Goal: Transaction & Acquisition: Purchase product/service

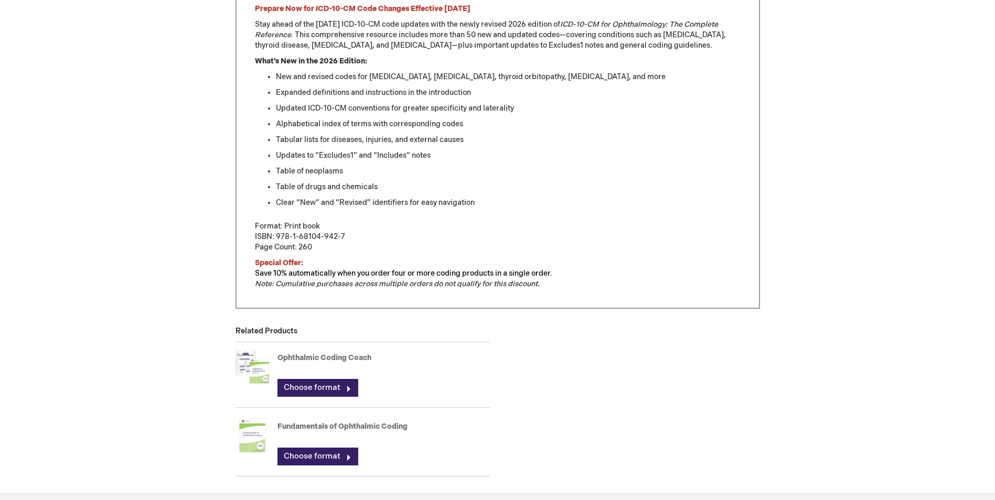
scroll to position [525, 0]
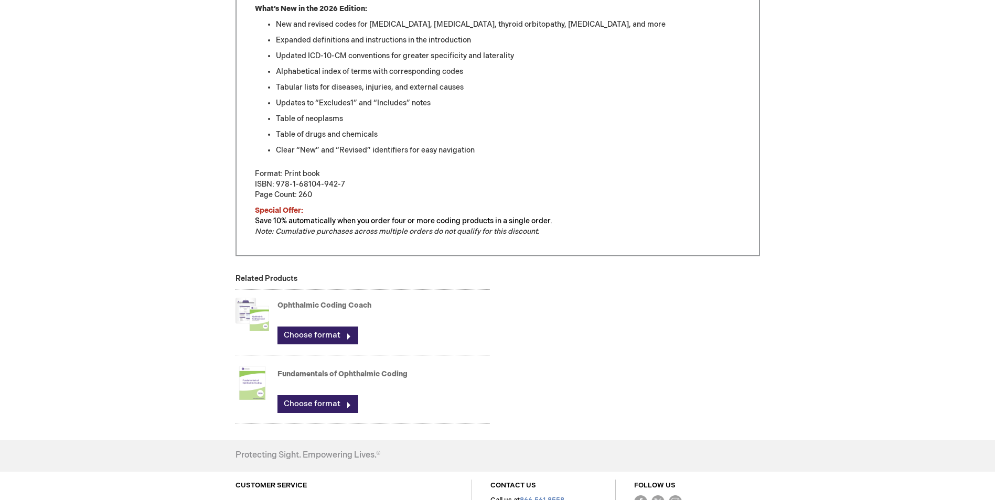
click at [314, 305] on link "Ophthalmic Coding Coach" at bounding box center [324, 305] width 94 height 9
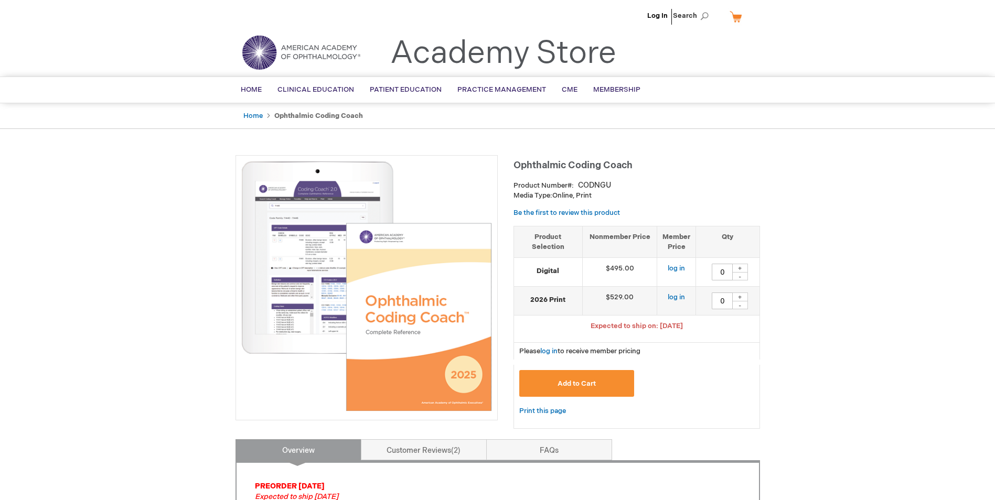
click at [547, 298] on strong "2026 Print" at bounding box center [548, 300] width 58 height 10
click at [741, 298] on div "+" at bounding box center [740, 297] width 16 height 9
type input "1"
click at [582, 379] on button "Add to Cart" at bounding box center [576, 383] width 115 height 27
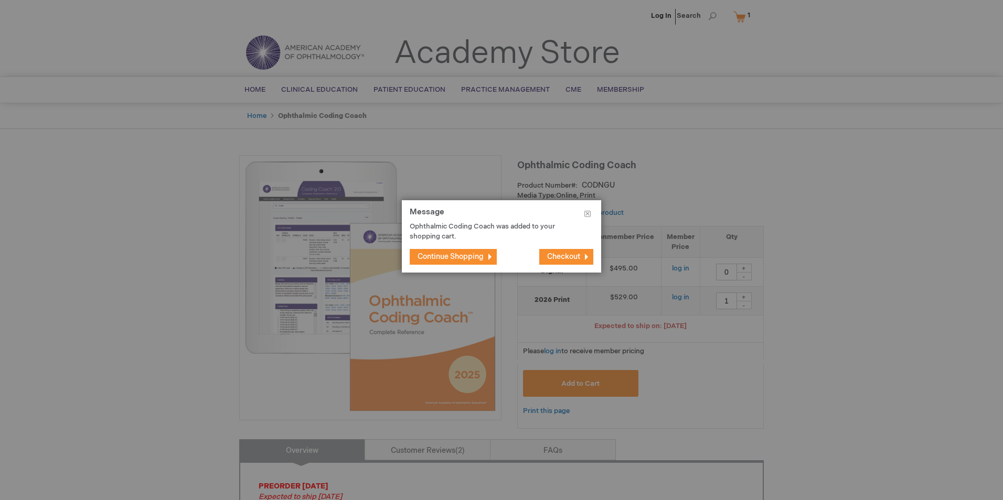
click at [463, 255] on span "Continue Shopping" at bounding box center [451, 256] width 66 height 9
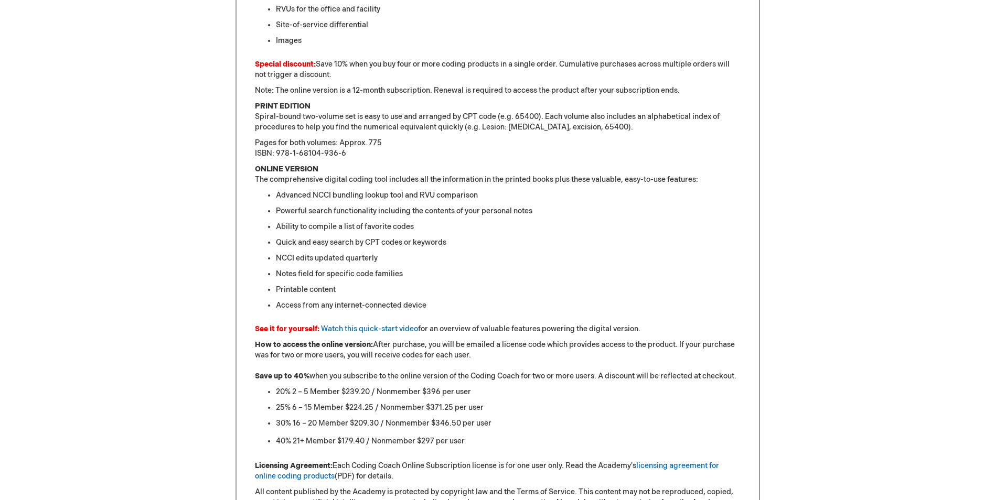
scroll to position [712, 0]
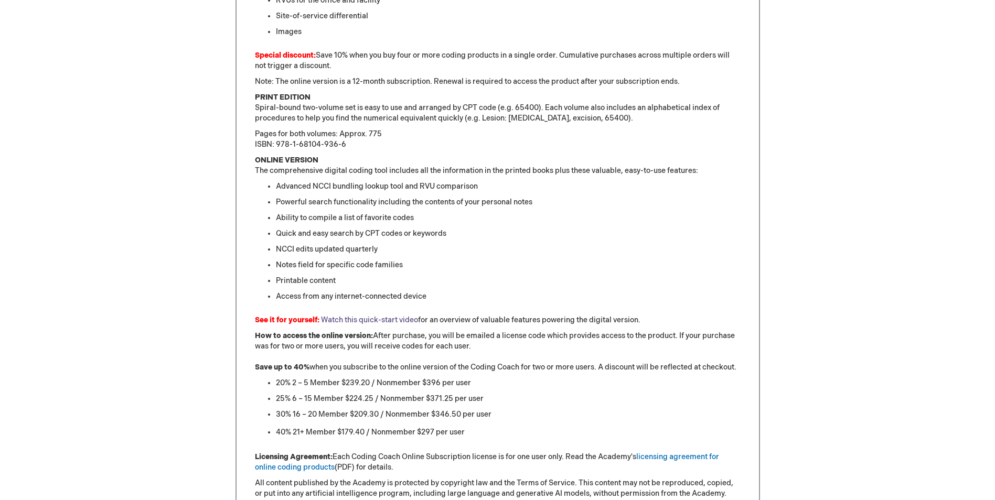
click at [360, 321] on link "Watch this quick-start video" at bounding box center [369, 320] width 97 height 9
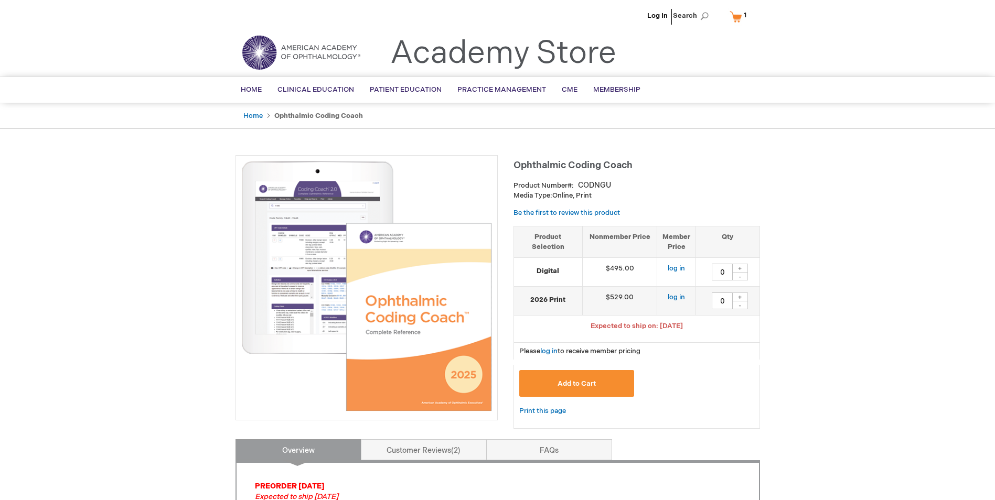
click at [740, 296] on div "+" at bounding box center [740, 297] width 16 height 9
type input "1"
click at [589, 381] on span "Add to Cart" at bounding box center [577, 384] width 38 height 8
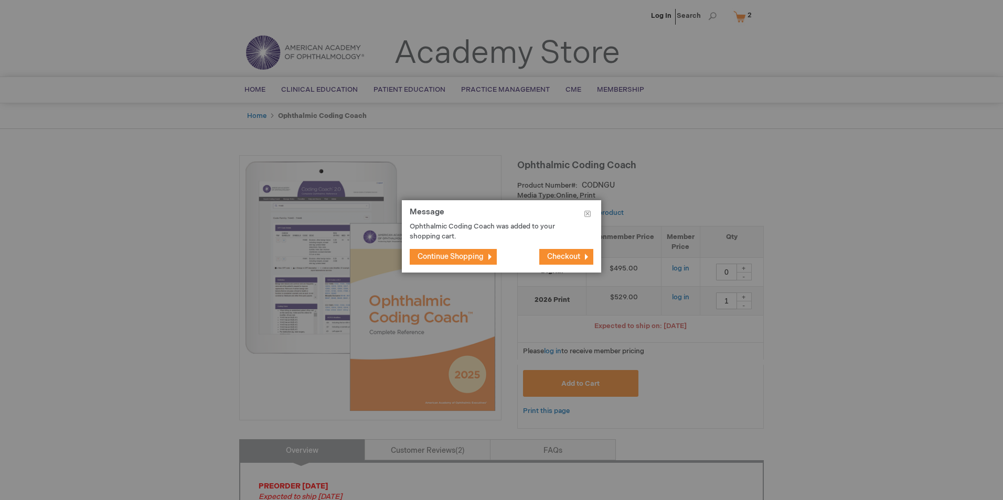
click at [561, 256] on span "Checkout" at bounding box center [563, 256] width 33 height 9
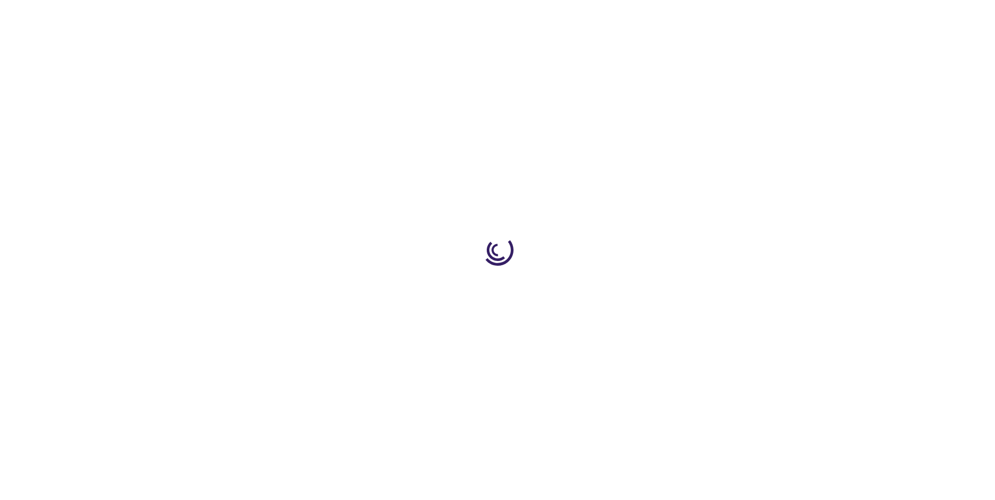
select select "US"
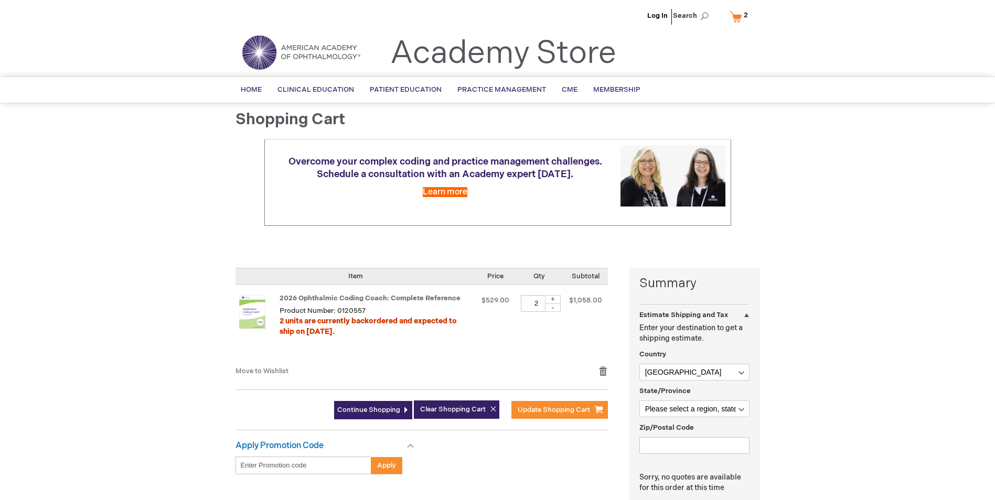
click at [551, 308] on div "-" at bounding box center [553, 308] width 16 height 8
type input "1"
click at [659, 18] on link "Log In" at bounding box center [657, 16] width 20 height 8
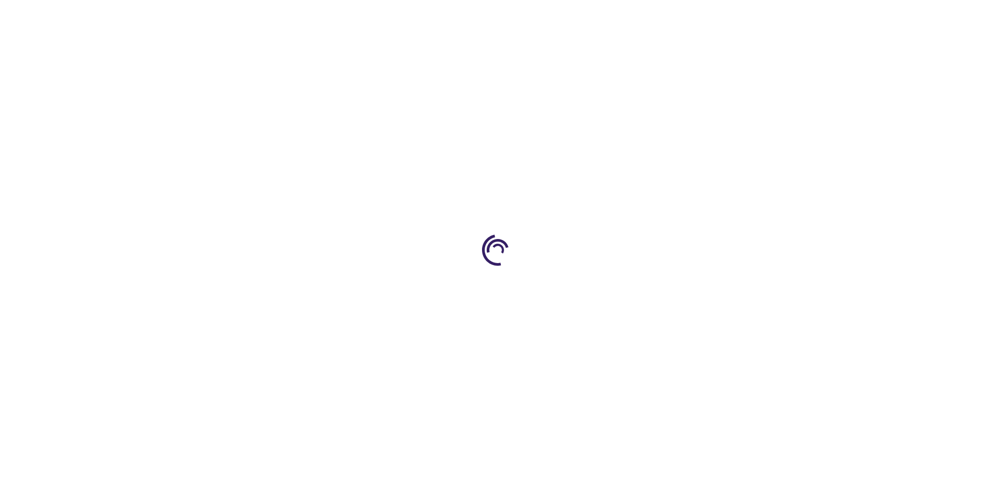
select select "US"
select select "18"
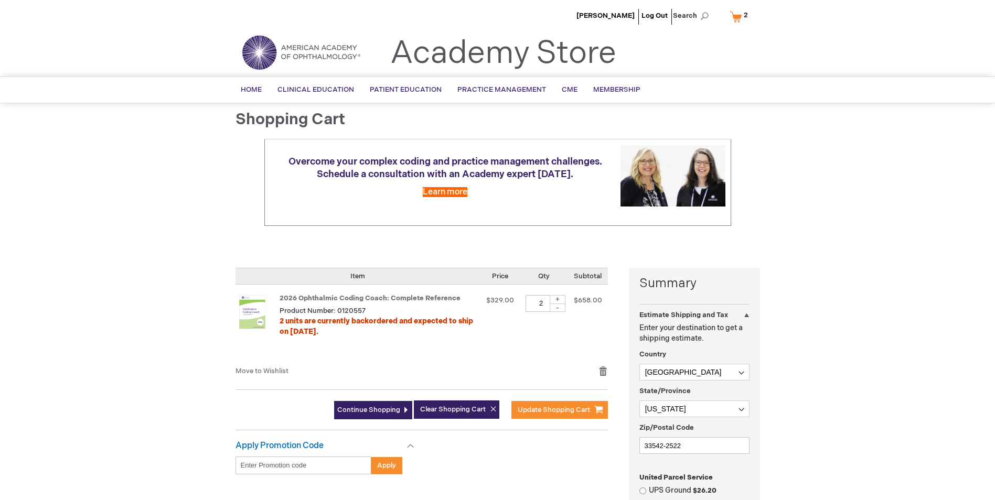
click at [559, 307] on div "-" at bounding box center [558, 308] width 16 height 8
type input "1"
click at [554, 407] on span "Update Shopping Cart" at bounding box center [554, 410] width 72 height 8
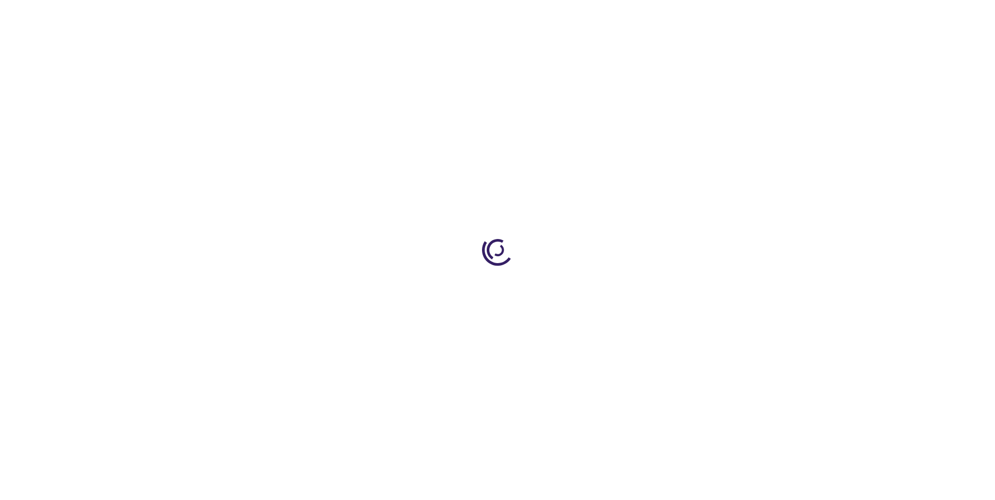
select select "US"
select select "18"
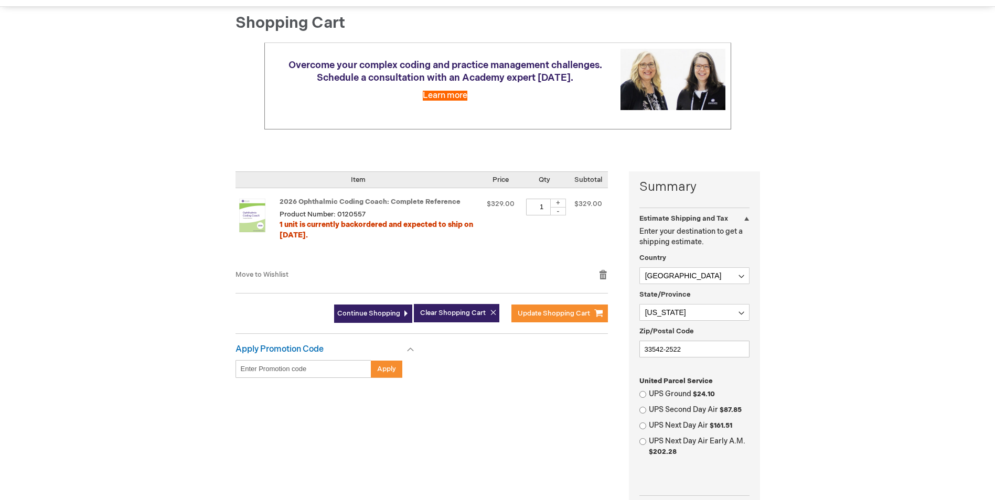
scroll to position [105, 0]
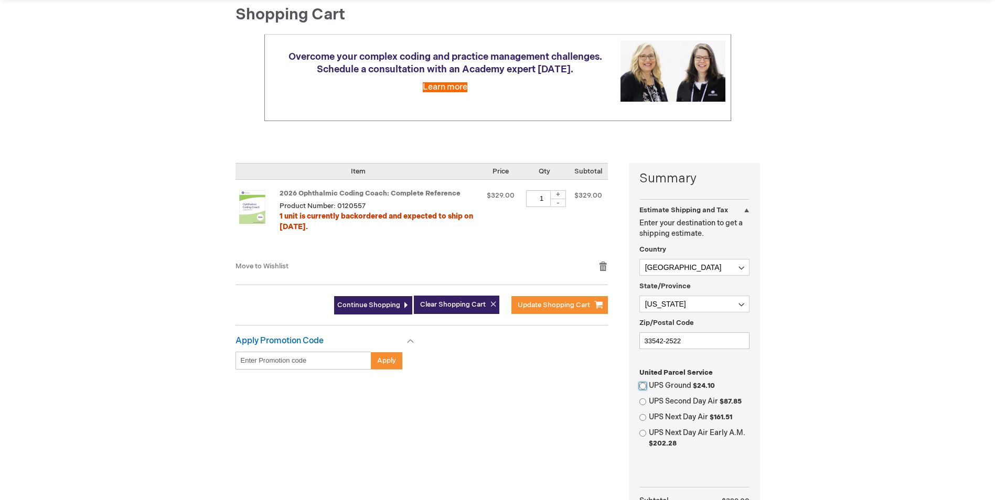
click at [644, 385] on input "UPS Ground $24.10" at bounding box center [642, 386] width 7 height 7
radio input "true"
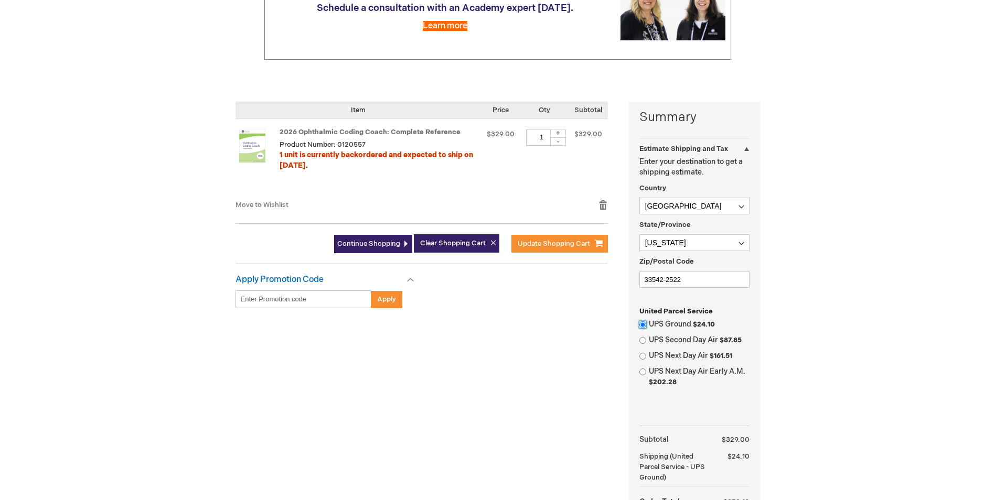
scroll to position [262, 0]
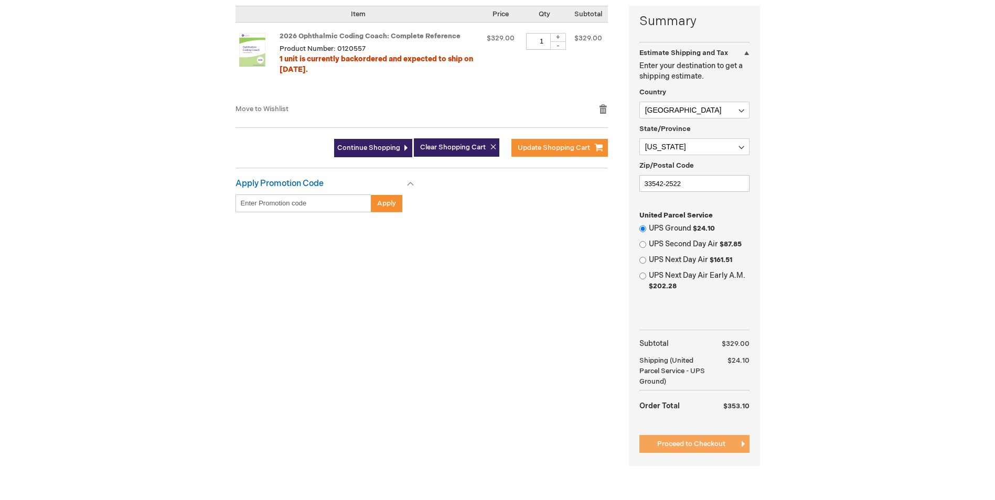
click at [696, 444] on span "Proceed to Checkout" at bounding box center [691, 444] width 68 height 8
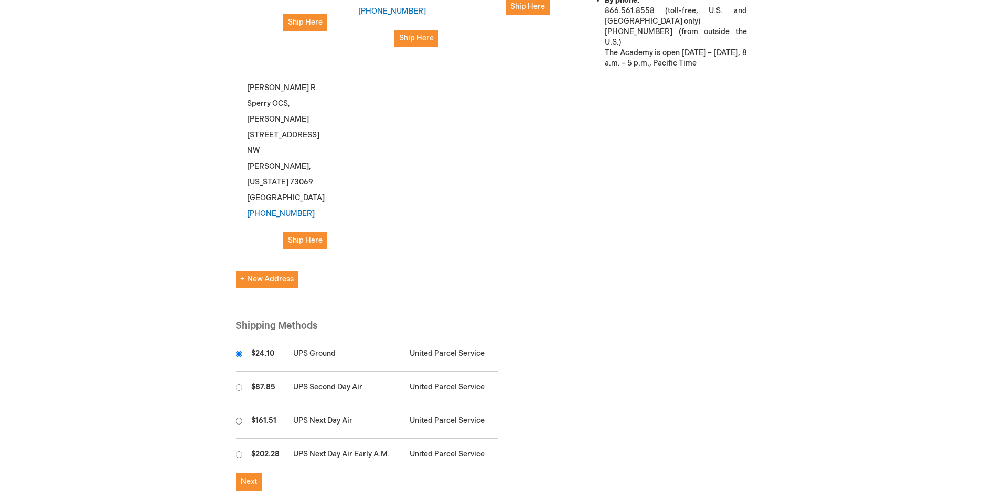
scroll to position [525, 0]
click at [252, 476] on span "Next" at bounding box center [249, 480] width 16 height 9
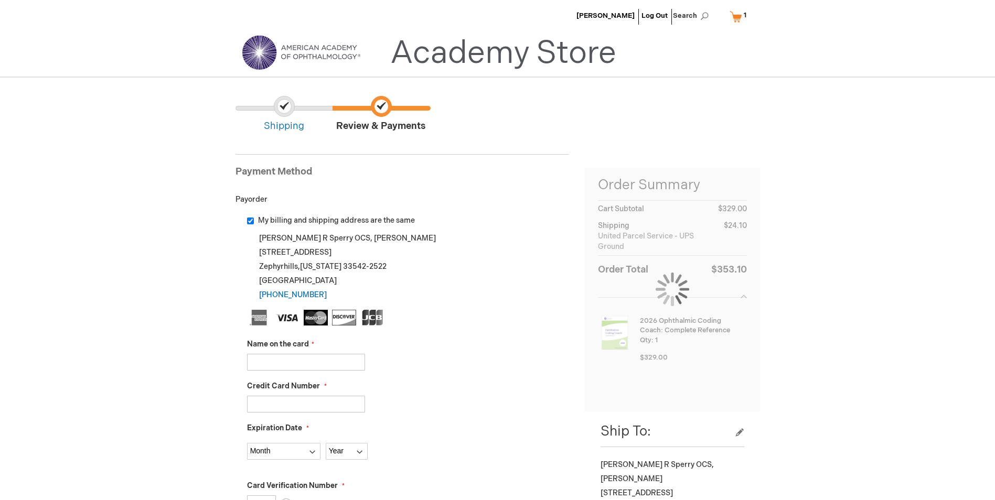
click at [347, 361] on input "Name on the card" at bounding box center [306, 362] width 118 height 17
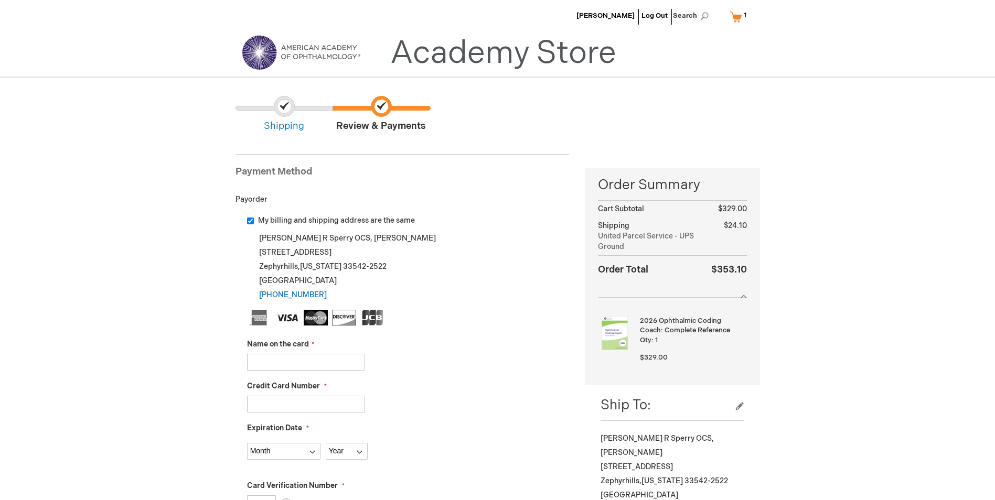
type input "[PERSON_NAME]"
type input "371540795572029"
select select "12"
select select "2028"
type input "5091"
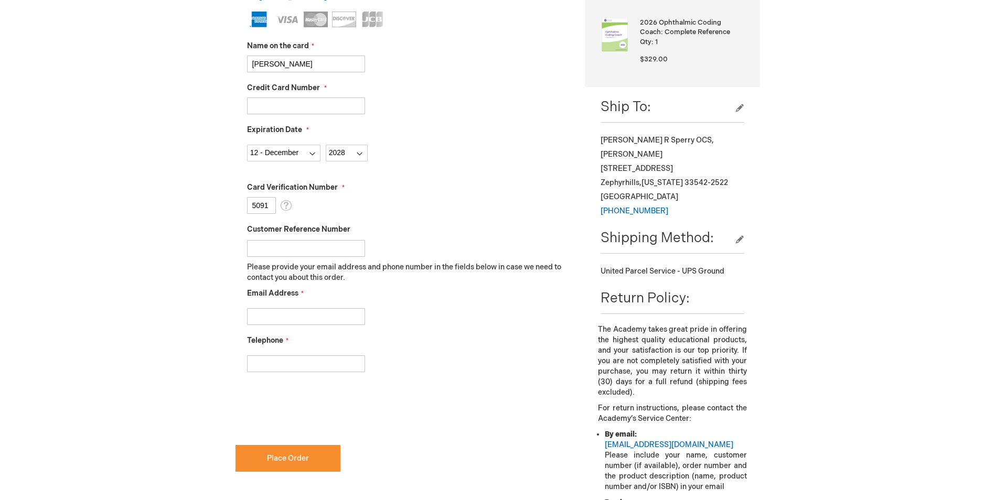
scroll to position [315, 0]
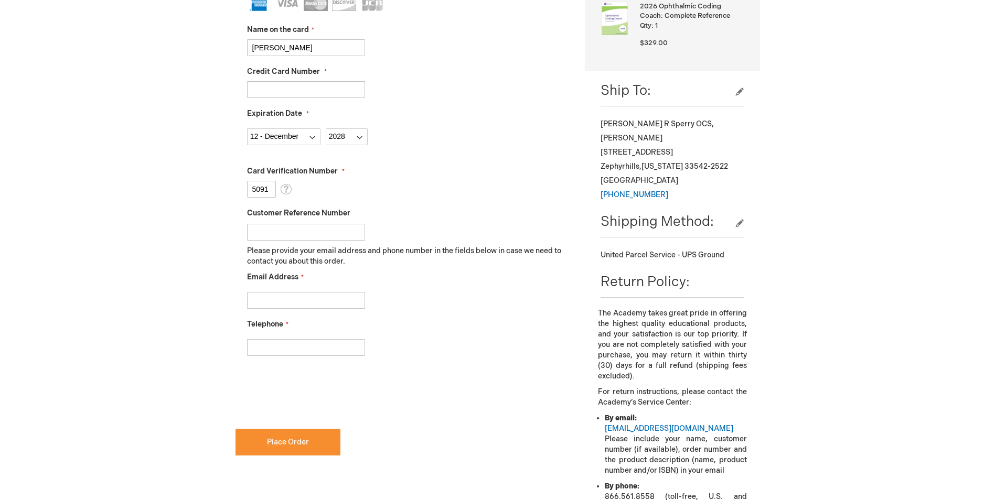
click at [316, 298] on input "Email Address" at bounding box center [306, 300] width 118 height 17
type input "tsperry@seebetterflorida.com"
type input "8137793338"
checkbox input "true"
click at [309, 444] on button "Place Order" at bounding box center [288, 442] width 105 height 27
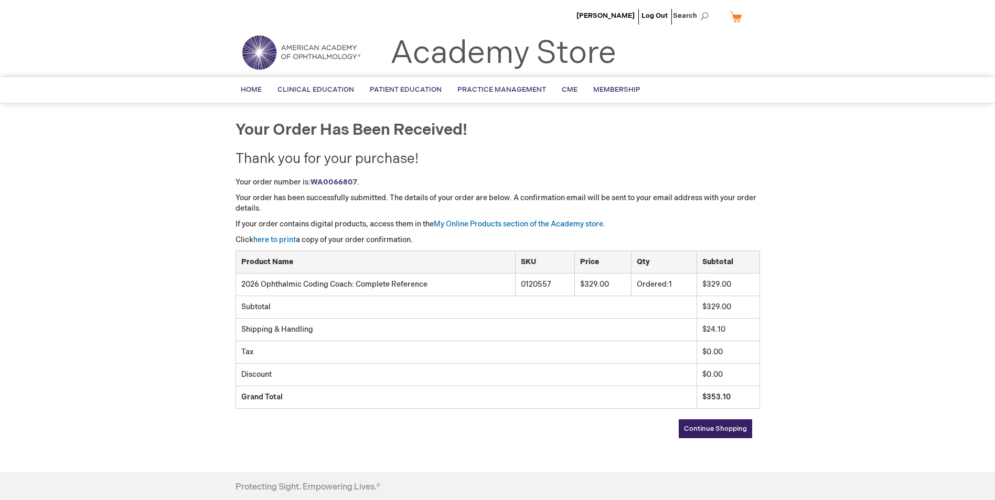
click at [723, 431] on span "Continue Shopping" at bounding box center [715, 429] width 63 height 8
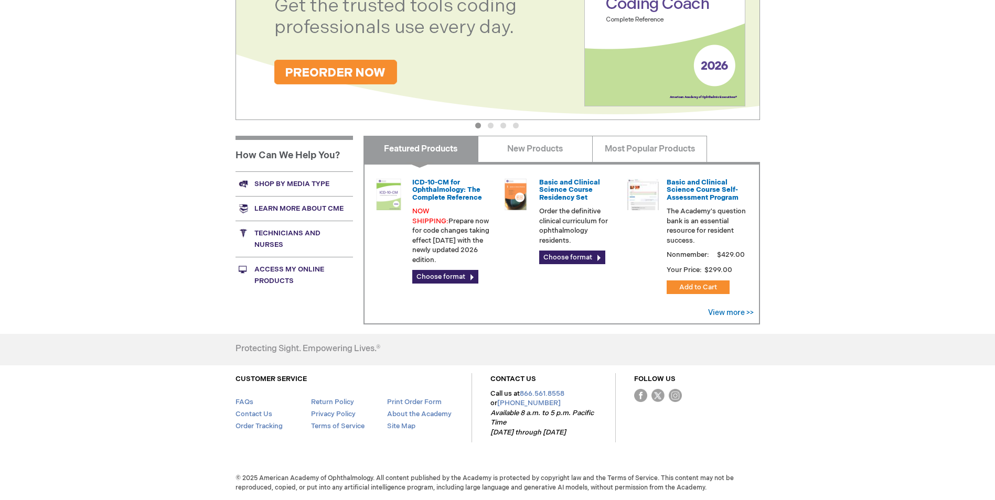
scroll to position [78, 0]
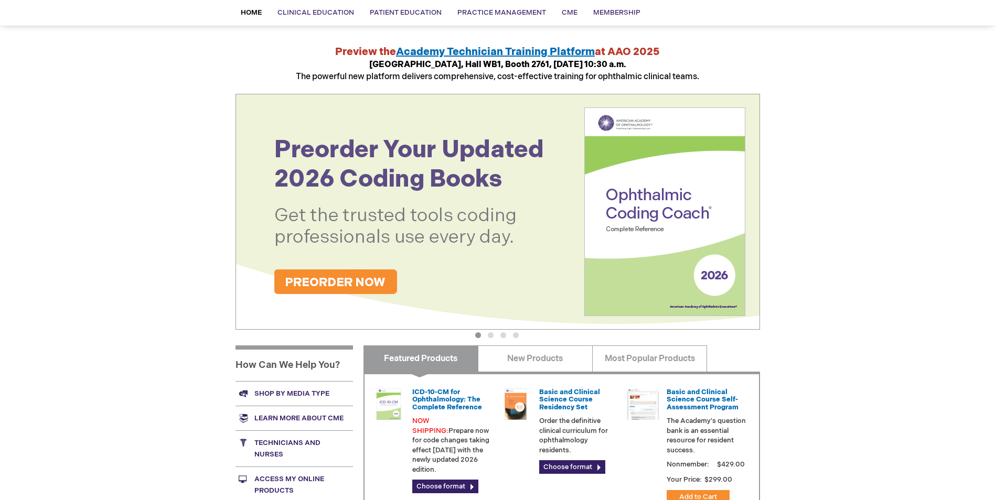
click at [378, 285] on img at bounding box center [498, 212] width 525 height 236
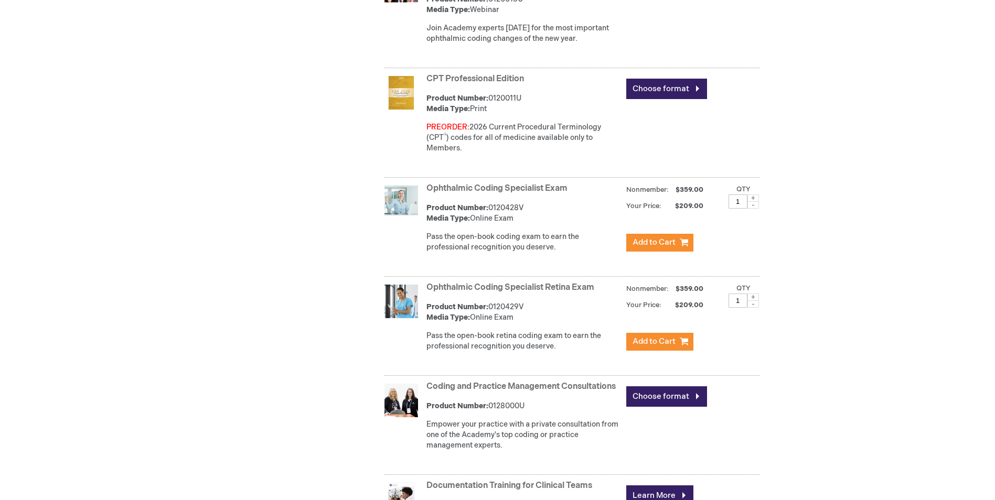
scroll to position [839, 0]
